Goal: Communication & Community: Share content

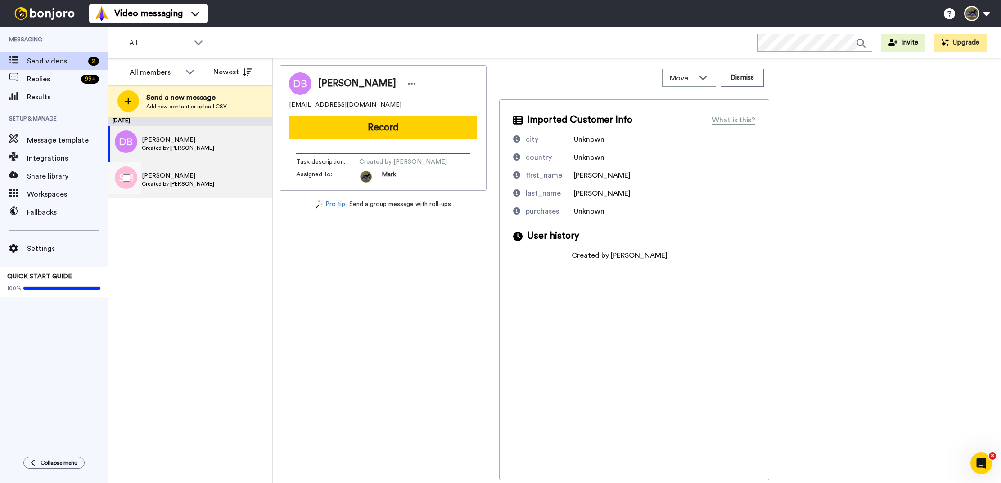
click at [160, 171] on div "Sally Miles Created by Mark Taylor" at bounding box center [172, 180] width 128 height 36
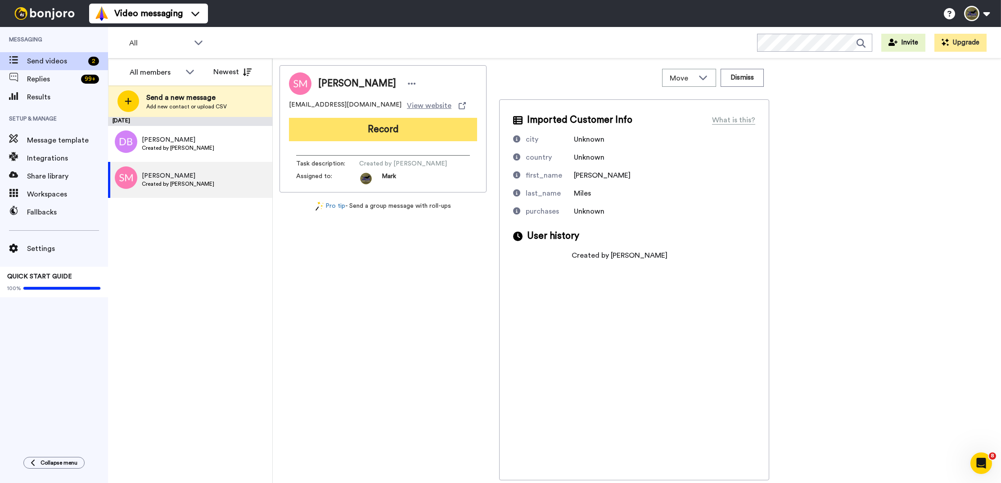
click at [358, 131] on button "Record" at bounding box center [383, 129] width 188 height 23
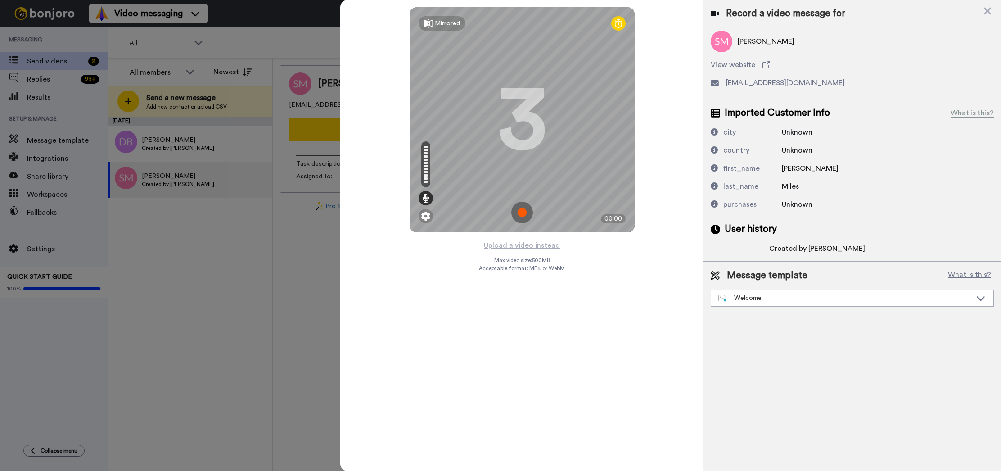
click at [524, 215] on img at bounding box center [522, 213] width 22 height 22
click at [526, 218] on img at bounding box center [522, 213] width 22 height 22
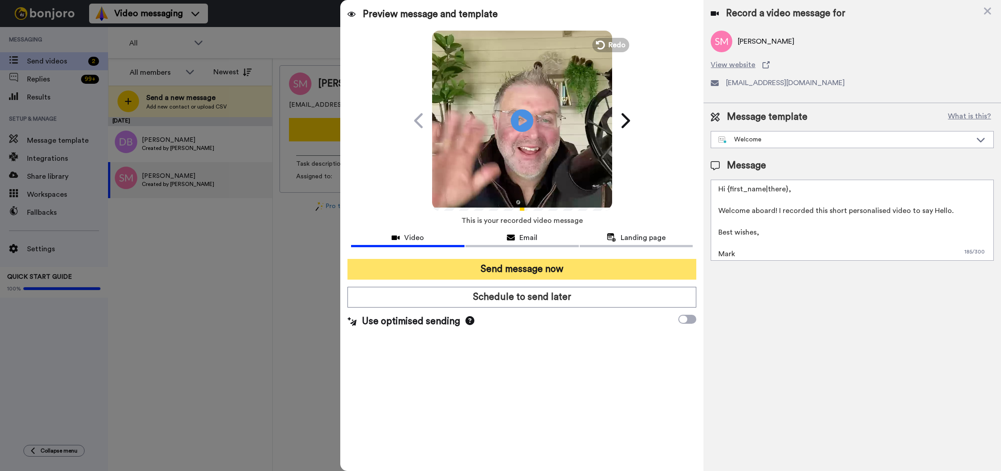
click at [573, 268] on button "Send message now" at bounding box center [521, 269] width 349 height 21
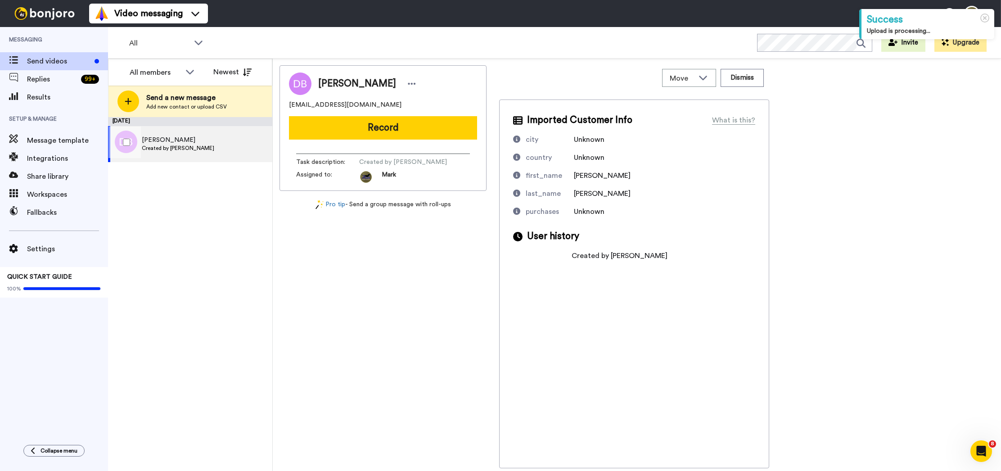
click at [204, 146] on div "Daryl Burgoyne Created by Mark Taylor" at bounding box center [172, 144] width 128 height 36
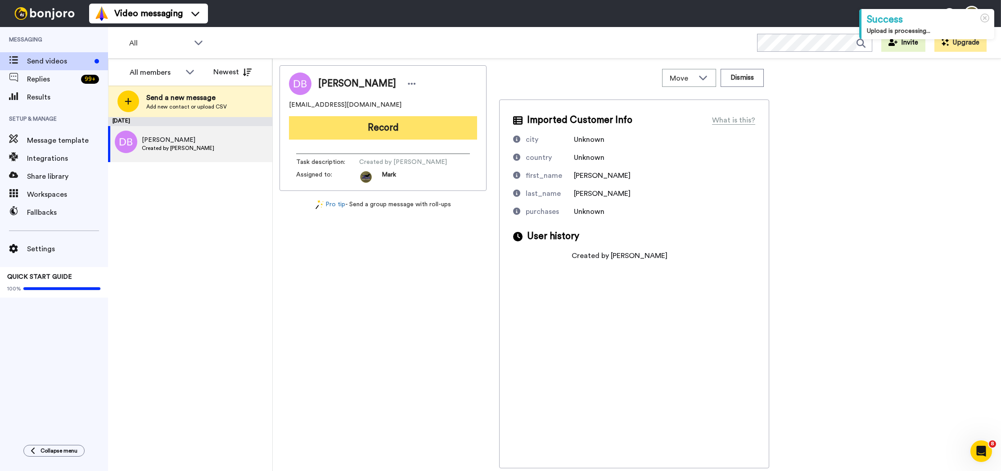
click at [351, 129] on button "Record" at bounding box center [383, 127] width 188 height 23
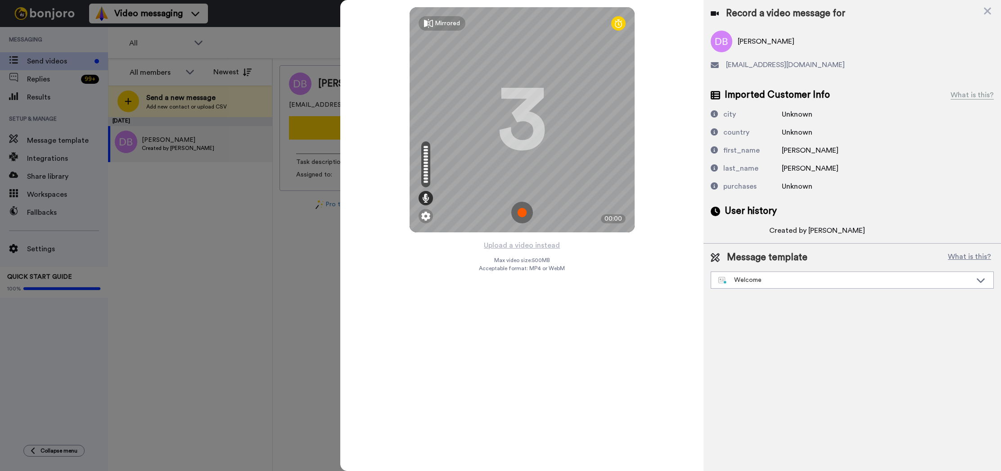
click at [517, 212] on img at bounding box center [522, 213] width 22 height 22
click at [526, 215] on img at bounding box center [522, 213] width 22 height 22
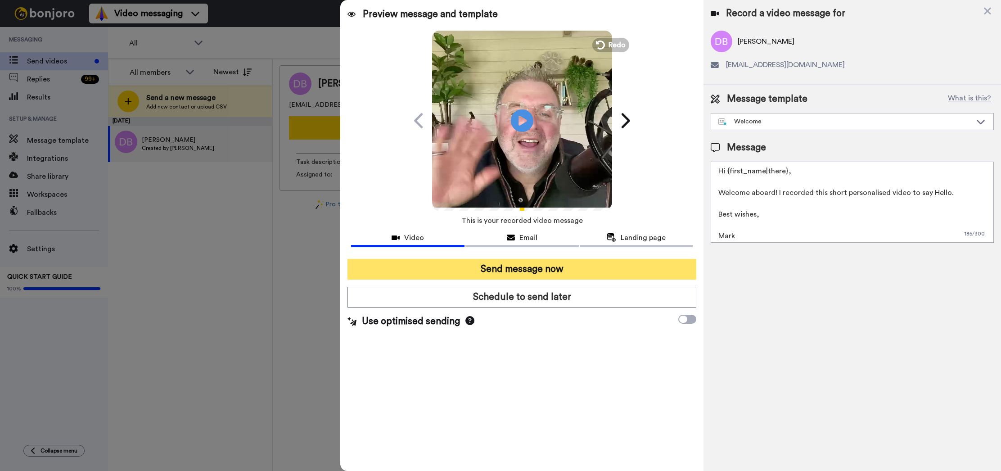
click at [537, 264] on button "Send message now" at bounding box center [521, 269] width 349 height 21
